Goal: Register for event/course

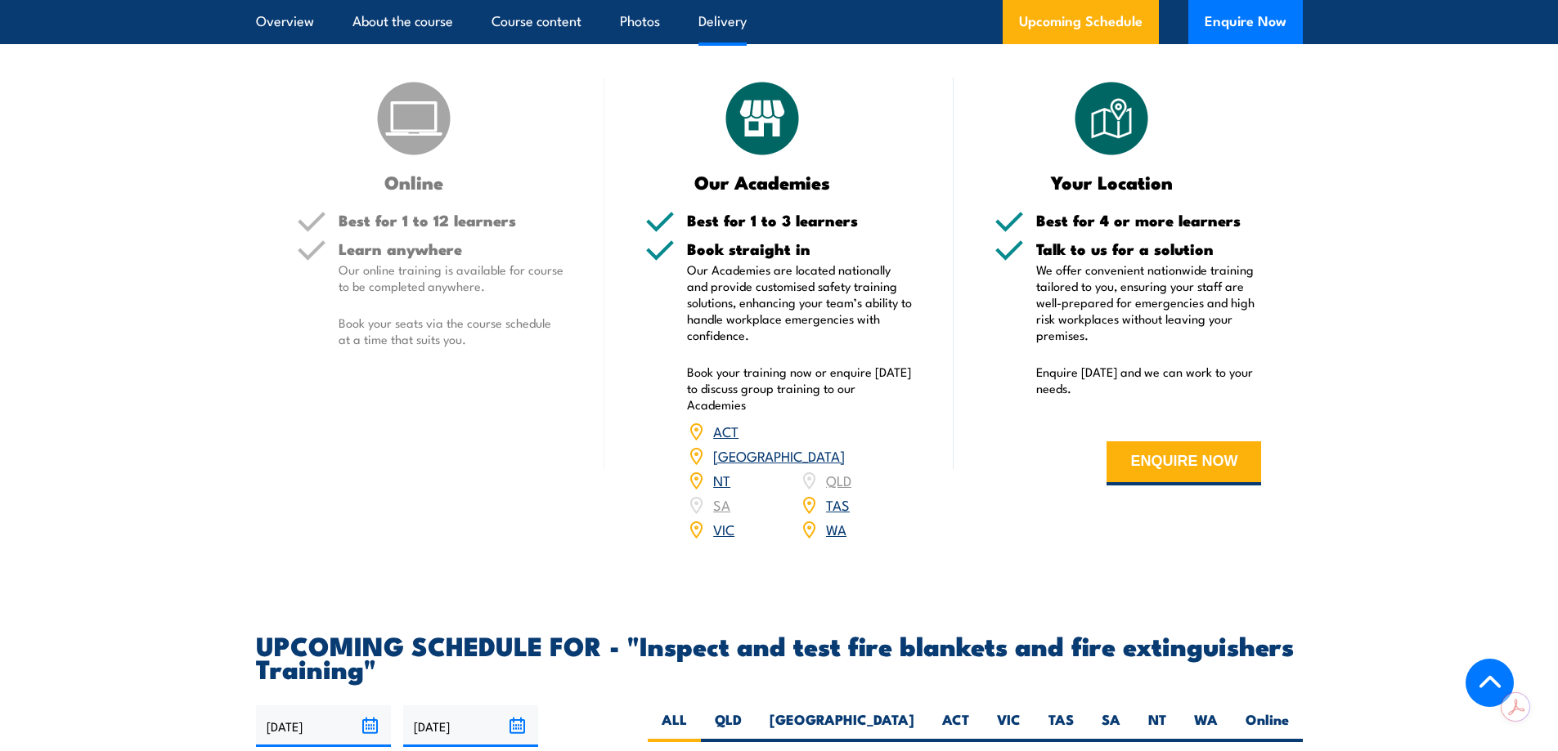
scroll to position [2371, 0]
click at [368, 227] on h5 "Best for 1 to 12 learners" at bounding box center [452, 220] width 226 height 16
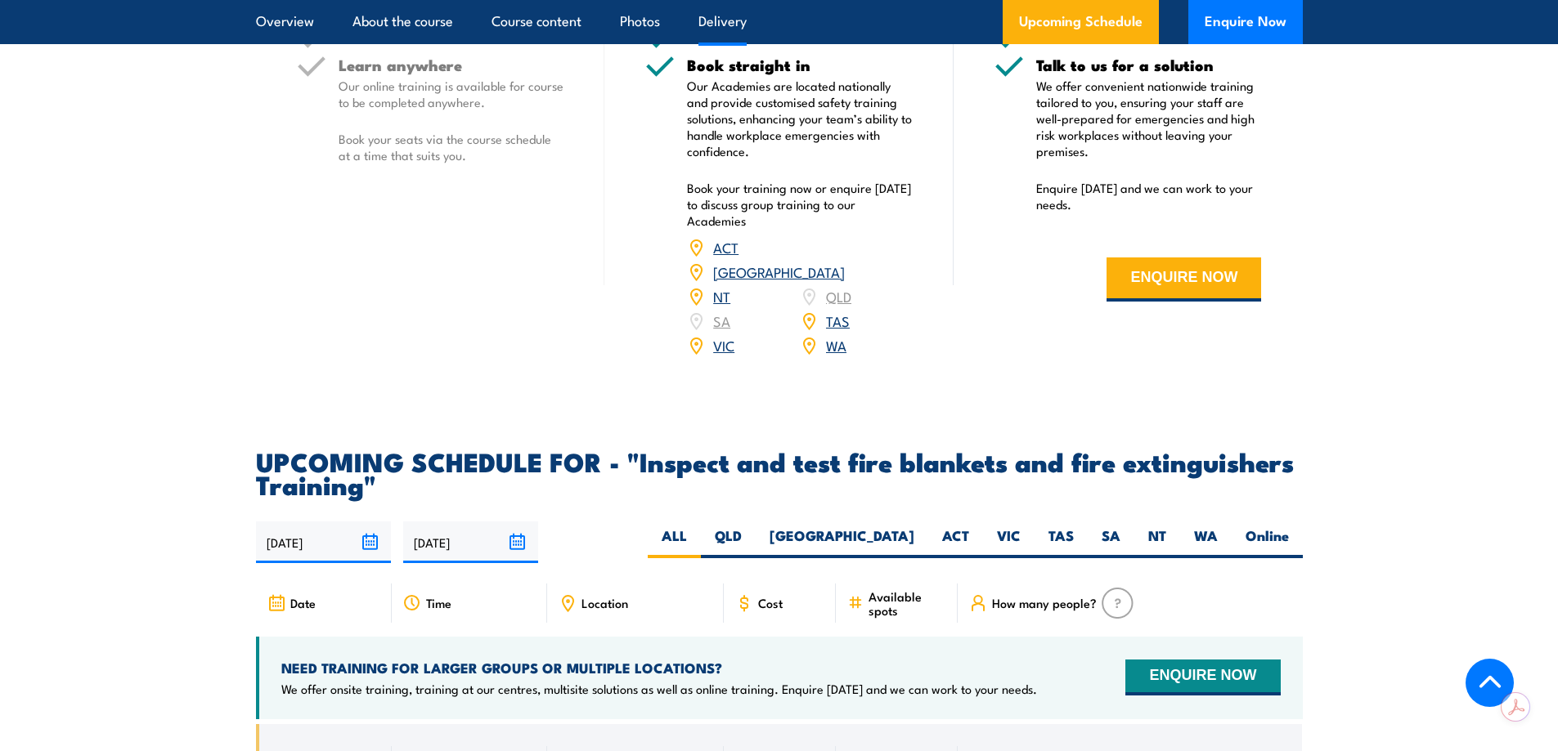
scroll to position [2617, 0]
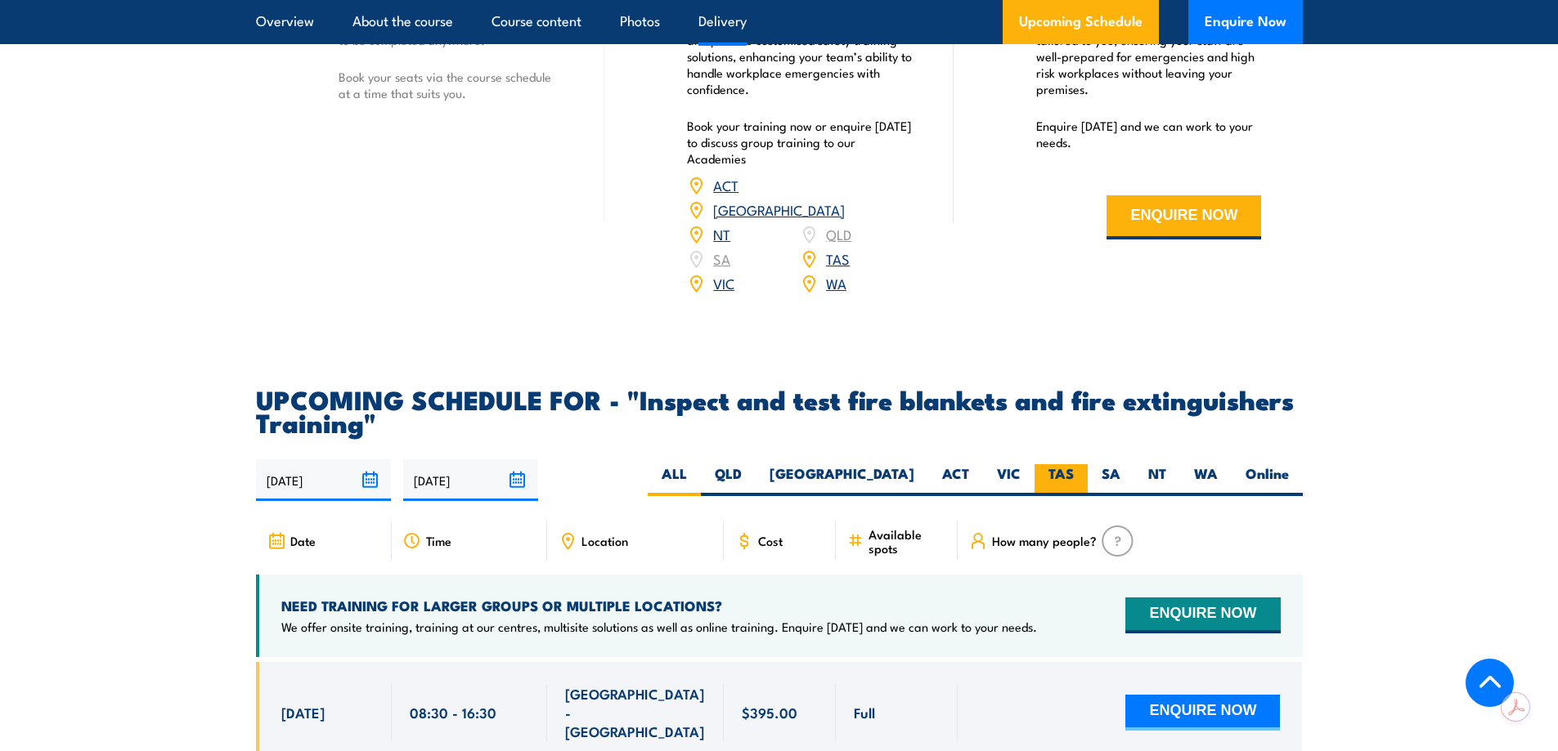
click at [1067, 496] on label "TAS" at bounding box center [1060, 480] width 53 height 32
click at [1074, 475] on input "TAS" at bounding box center [1079, 469] width 11 height 11
radio input "true"
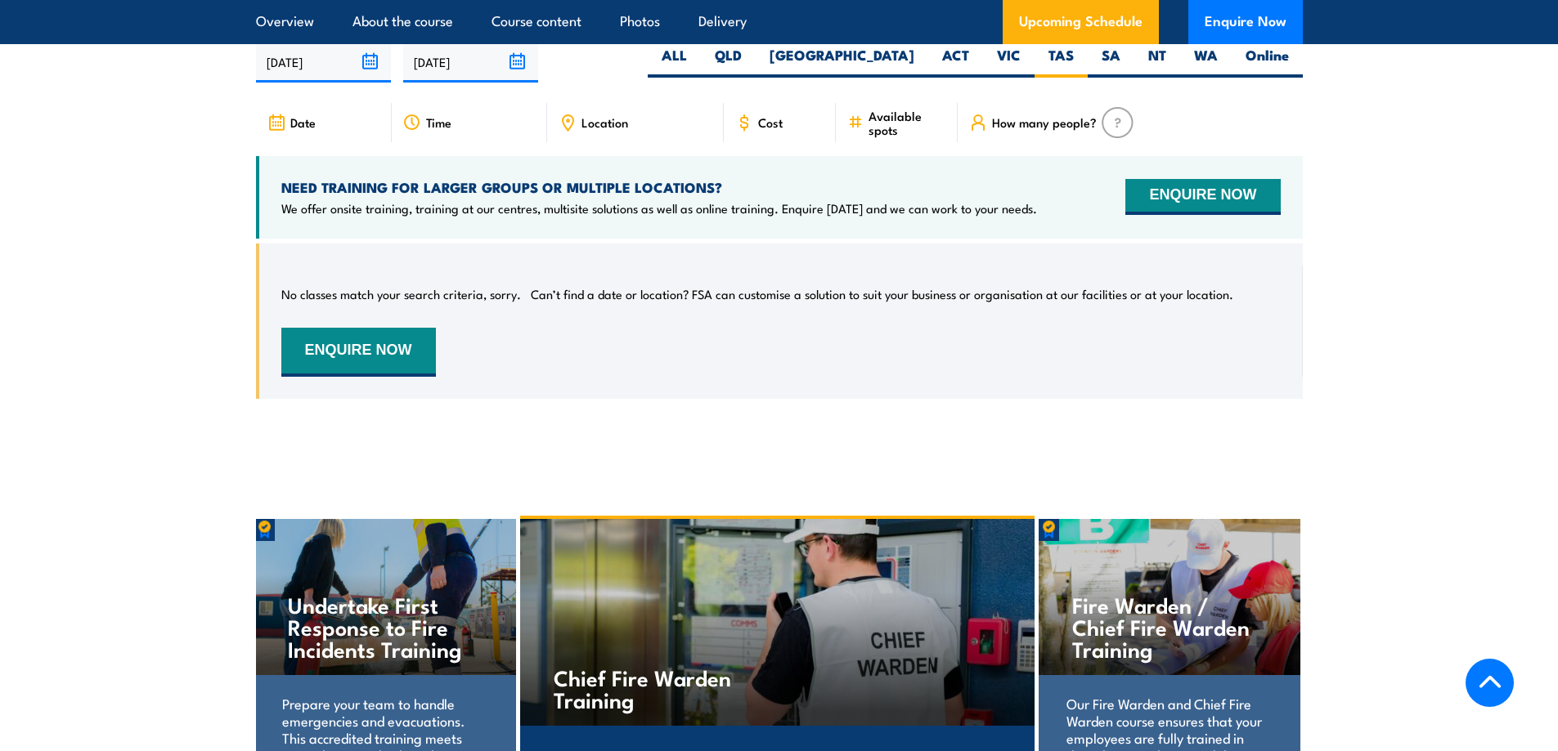
scroll to position [3037, 0]
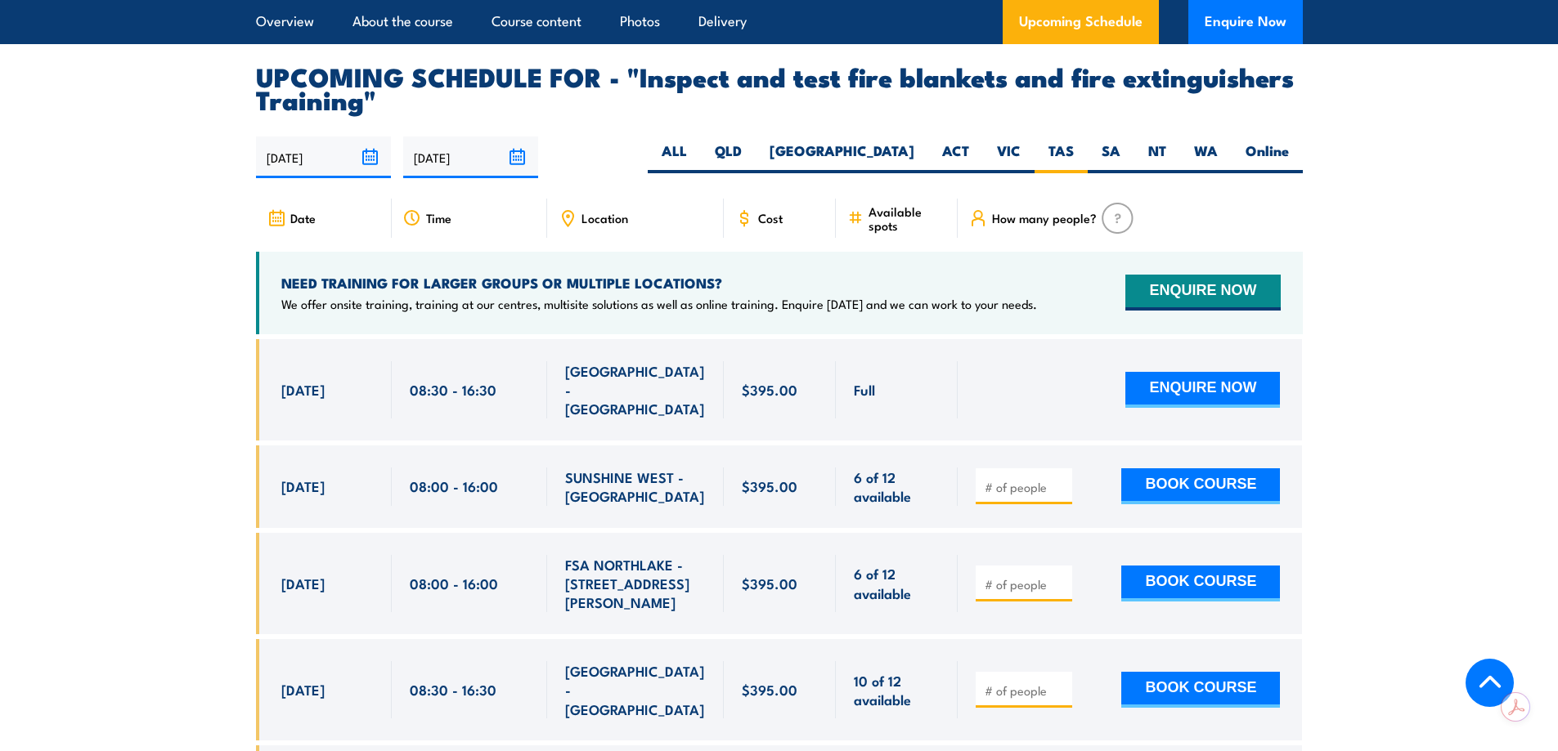
scroll to position [3025, 0]
